Goal: Information Seeking & Learning: Understand process/instructions

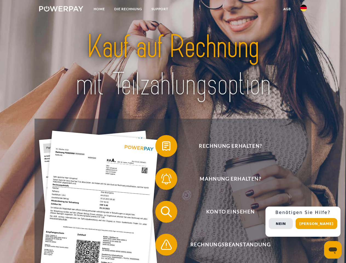
click at [61, 10] on img at bounding box center [61, 8] width 44 height 5
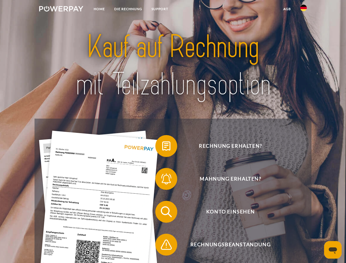
click at [303, 10] on img at bounding box center [303, 8] width 7 height 7
click at [287, 9] on link "agb" at bounding box center [286, 9] width 17 height 10
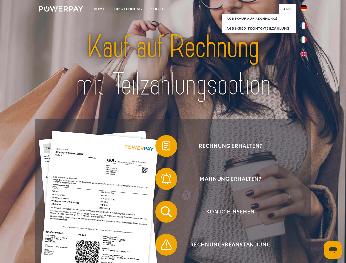
click at [162, 147] on span at bounding box center [157, 145] width 27 height 27
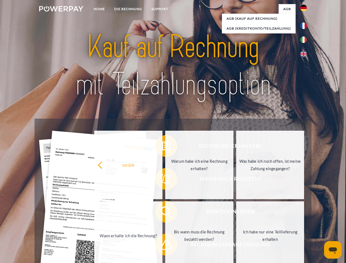
click at [162, 180] on div "Rechnung erhalten? Mahnung erhalten? Konto einsehen" at bounding box center [173, 228] width 277 height 219
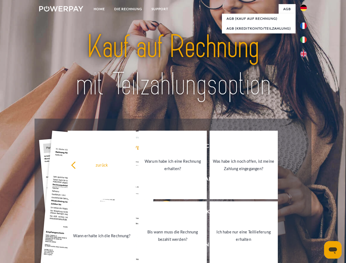
click at [162, 213] on link "Bis wann muss die Rechnung bezahlt werden?" at bounding box center [173, 235] width 68 height 68
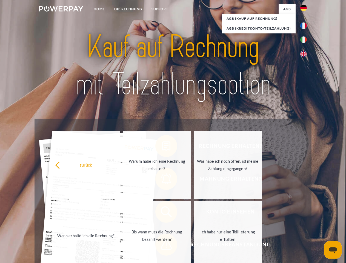
click at [162, 246] on span at bounding box center [157, 244] width 27 height 27
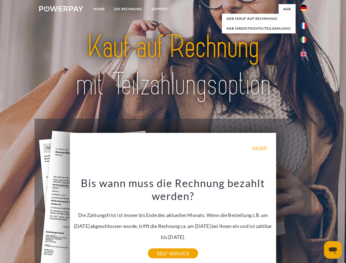
click at [305, 222] on div "Rechnung erhalten? Mahnung erhalten? Konto einsehen" at bounding box center [173, 228] width 277 height 219
click at [291, 223] on span "Konto einsehen" at bounding box center [230, 212] width 134 height 22
click at [318, 223] on header "Home DIE RECHNUNG SUPPORT" at bounding box center [173, 189] width 346 height 378
